Goal: Navigation & Orientation: Find specific page/section

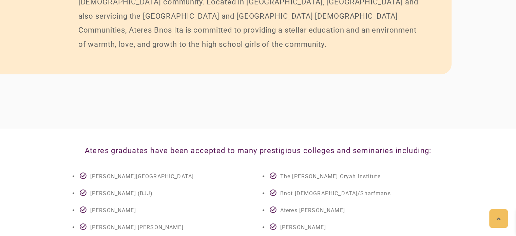
scroll to position [1470, 0]
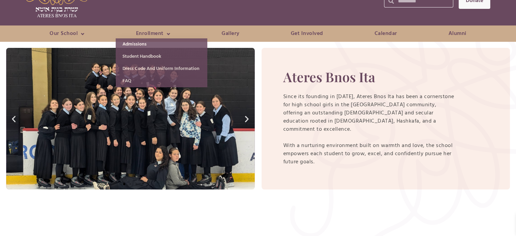
scroll to position [68, 0]
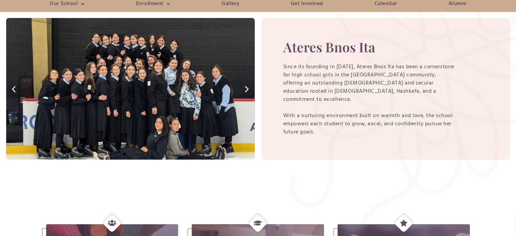
click at [246, 92] on icon "Next slide" at bounding box center [247, 89] width 9 height 8
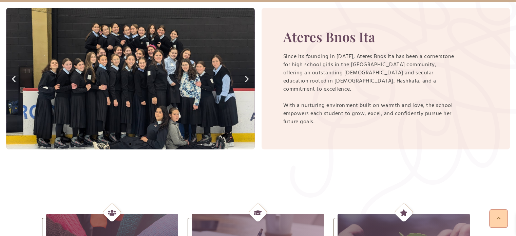
scroll to position [0, 0]
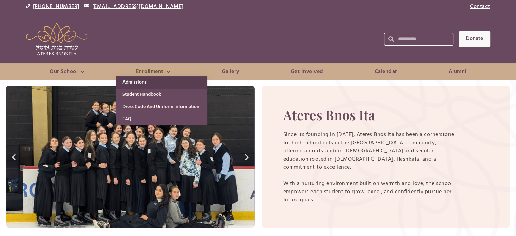
click at [149, 80] on link "Admissions" at bounding box center [162, 82] width 92 height 12
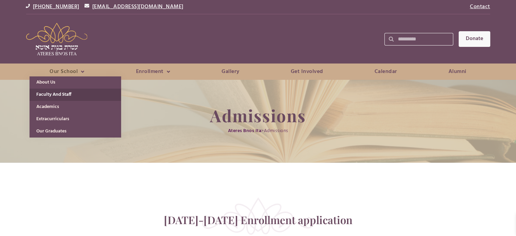
click at [61, 93] on link "Faculty and Staff" at bounding box center [76, 95] width 92 height 12
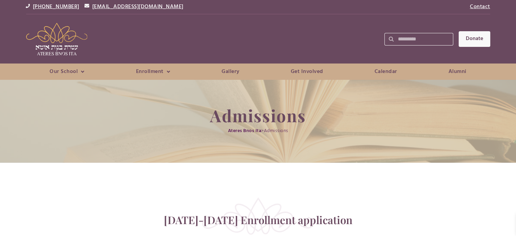
scroll to position [50, 0]
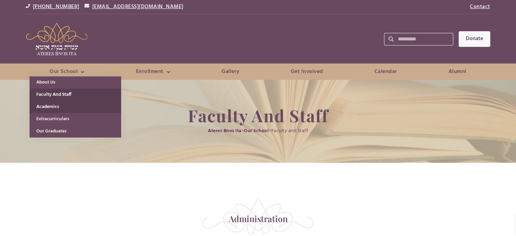
click at [72, 110] on link "Academics" at bounding box center [76, 107] width 92 height 12
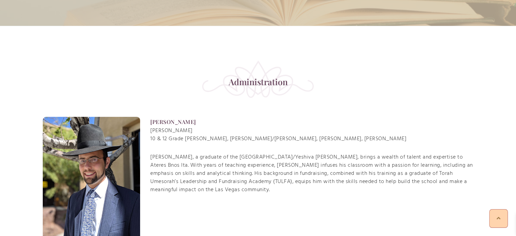
scroll to position [138, 0]
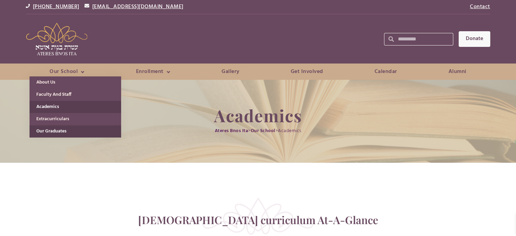
click at [63, 130] on link "Our Graduates" at bounding box center [76, 131] width 92 height 12
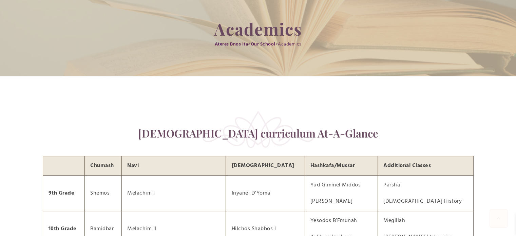
scroll to position [236, 0]
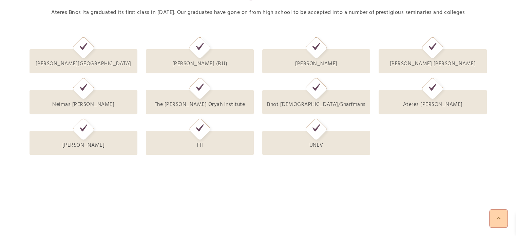
scroll to position [246, 0]
